Goal: Task Accomplishment & Management: Use online tool/utility

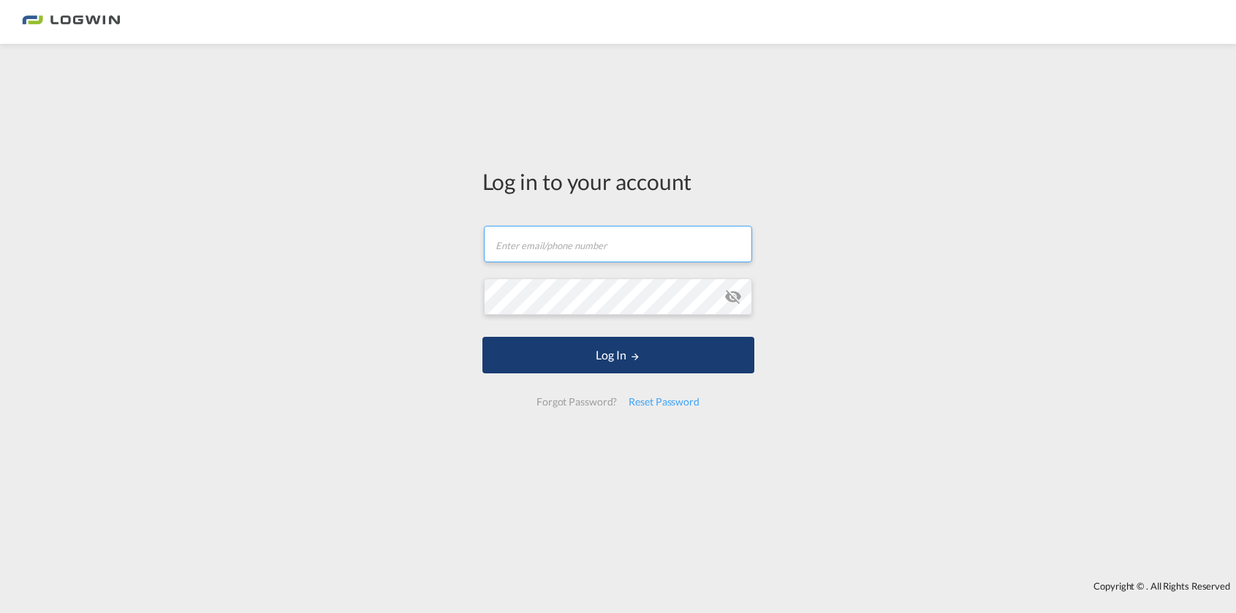
type input "[PERSON_NAME][EMAIL_ADDRESS][PERSON_NAME][DOMAIN_NAME]"
click at [610, 356] on button "Log In" at bounding box center [619, 355] width 272 height 37
